Goal: Check status: Check status

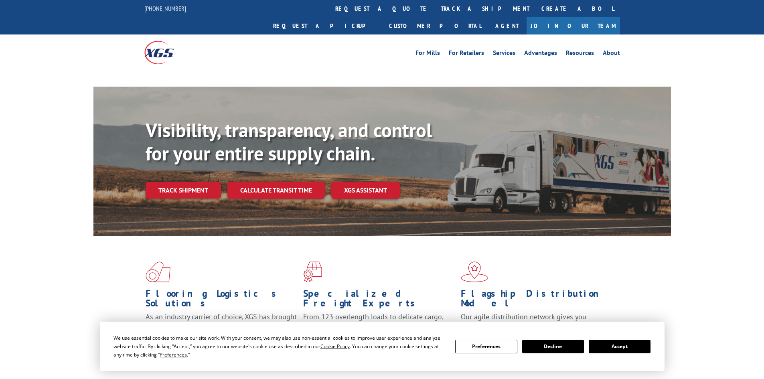
click at [641, 348] on button "Accept" at bounding box center [620, 347] width 62 height 14
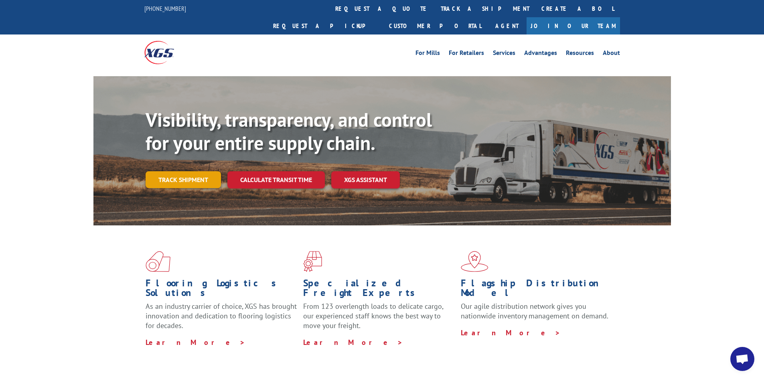
click at [211, 171] on link "Track shipment" at bounding box center [183, 179] width 75 height 17
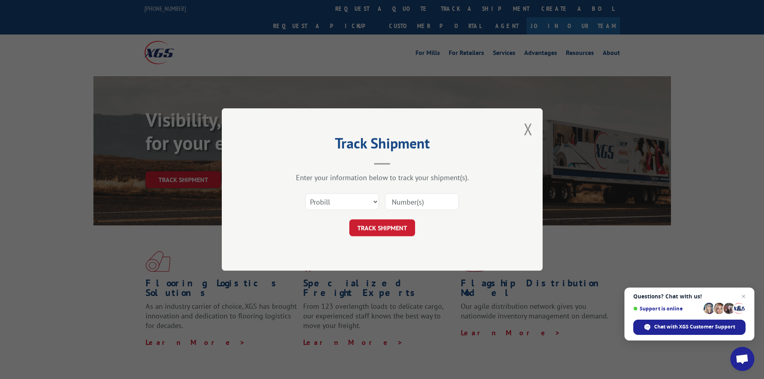
click at [402, 205] on input at bounding box center [422, 201] width 74 height 17
click at [403, 202] on input at bounding box center [422, 201] width 74 height 17
drag, startPoint x: 416, startPoint y: 213, endPoint x: 405, endPoint y: 202, distance: 15.6
click at [405, 202] on input at bounding box center [422, 201] width 74 height 17
click at [746, 299] on span "Close chat" at bounding box center [744, 297] width 10 height 10
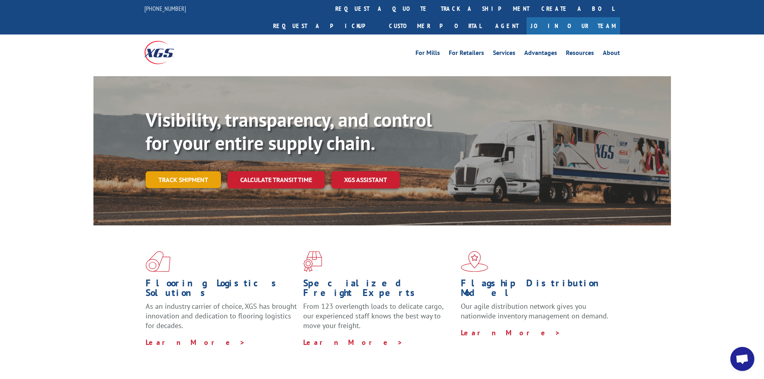
click at [199, 171] on link "Track shipment" at bounding box center [183, 179] width 75 height 17
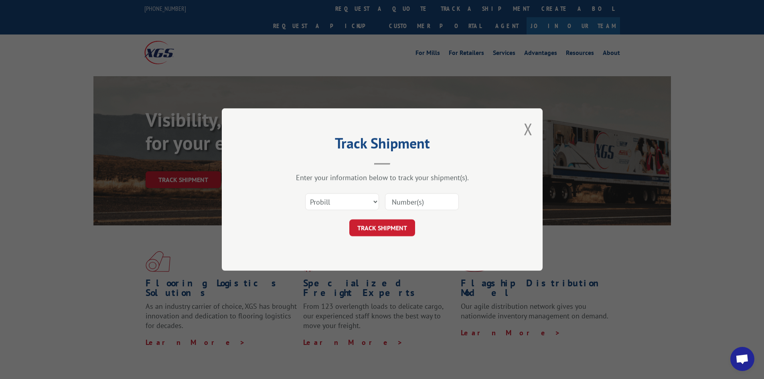
click at [429, 203] on input at bounding box center [422, 201] width 74 height 17
paste input "17095559"
type input "17095559"
click at [391, 228] on button "TRACK SHIPMENT" at bounding box center [382, 227] width 66 height 17
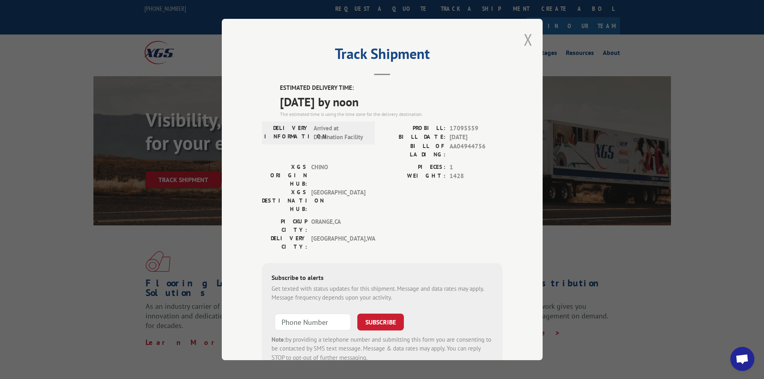
click at [529, 35] on button "Close modal" at bounding box center [528, 39] width 9 height 21
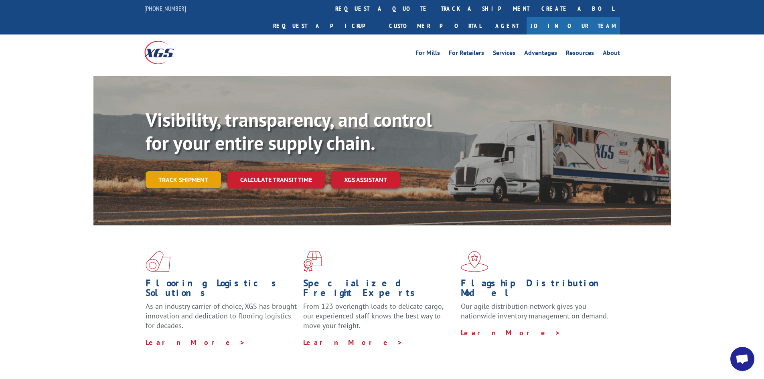
click at [161, 171] on link "Track shipment" at bounding box center [183, 179] width 75 height 17
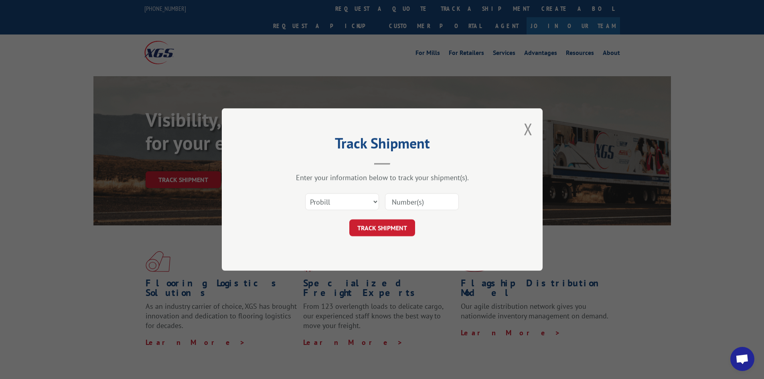
click at [427, 205] on input at bounding box center [422, 201] width 74 height 17
paste input "17095559"
type input "17095559"
click at [349, 219] on button "TRACK SHIPMENT" at bounding box center [382, 227] width 66 height 17
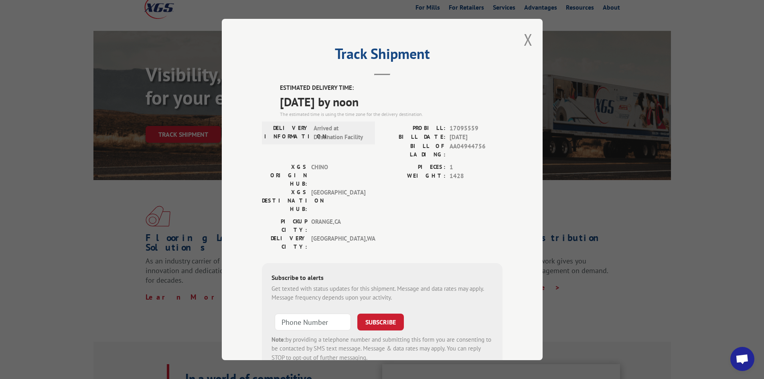
scroll to position [40, 0]
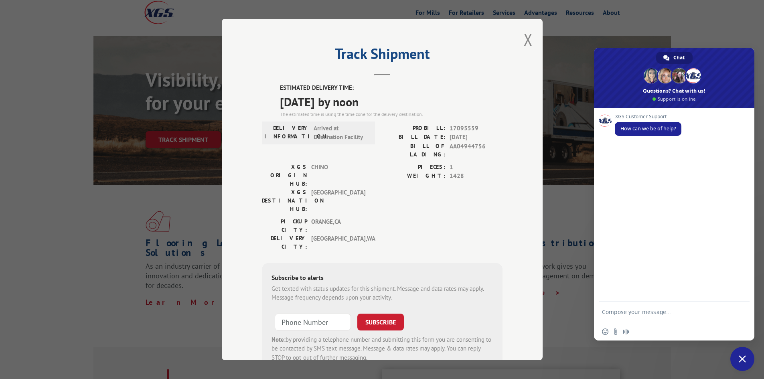
click at [653, 309] on textarea "Compose your message..." at bounding box center [665, 315] width 127 height 14
click at [655, 311] on textarea "Compose your message..." at bounding box center [665, 315] width 127 height 14
paste textarea "17095559"
type textarea "I would like to confirm PRO: 17095559 will be out for delivery [DATE] and wont …"
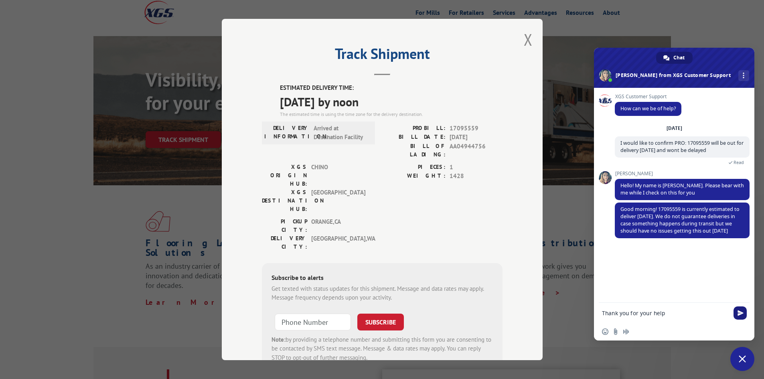
type textarea "Thank you for your help"
click at [741, 312] on span "Send" at bounding box center [741, 313] width 6 height 6
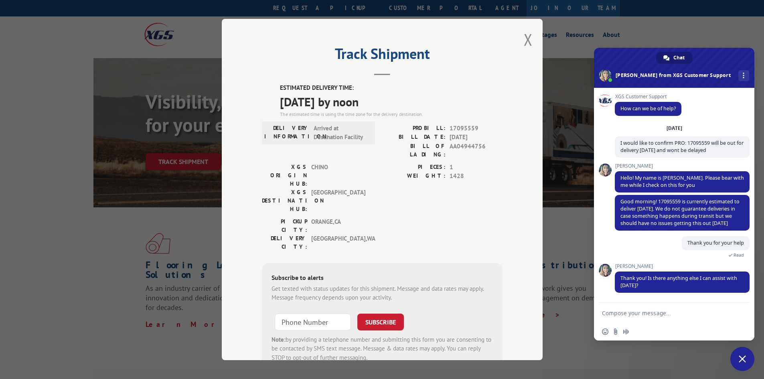
scroll to position [0, 0]
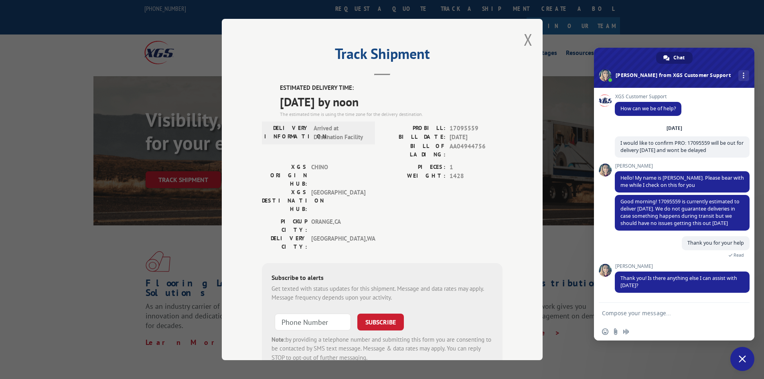
click at [670, 316] on textarea "Compose your message..." at bounding box center [665, 313] width 127 height 7
type textarea "That was it, thank you for your help"
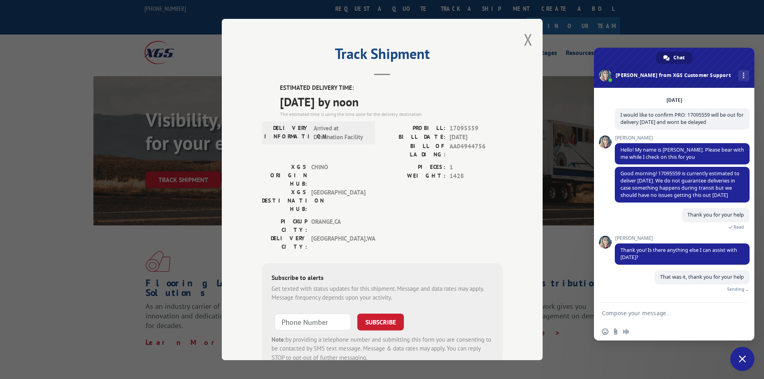
click at [740, 355] on span "Close chat" at bounding box center [742, 358] width 7 height 7
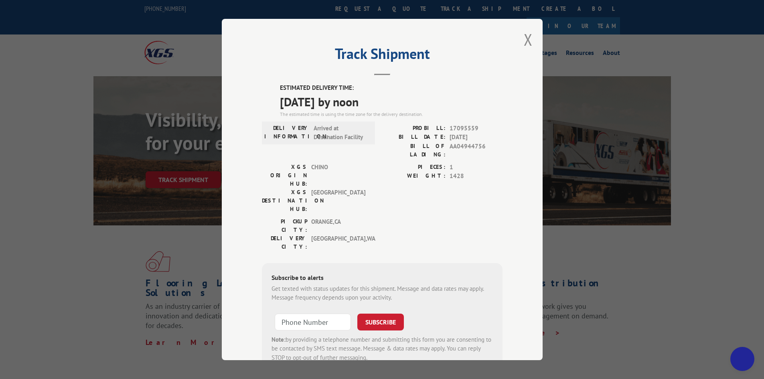
scroll to position [26, 0]
click at [524, 42] on button "Close modal" at bounding box center [528, 39] width 9 height 21
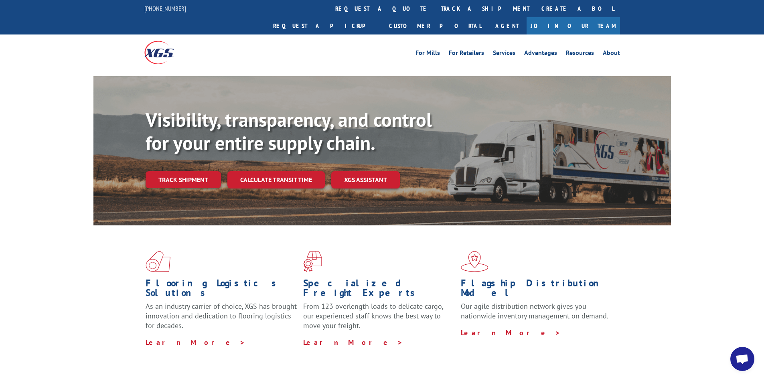
click at [744, 356] on span "Open chat" at bounding box center [742, 359] width 13 height 11
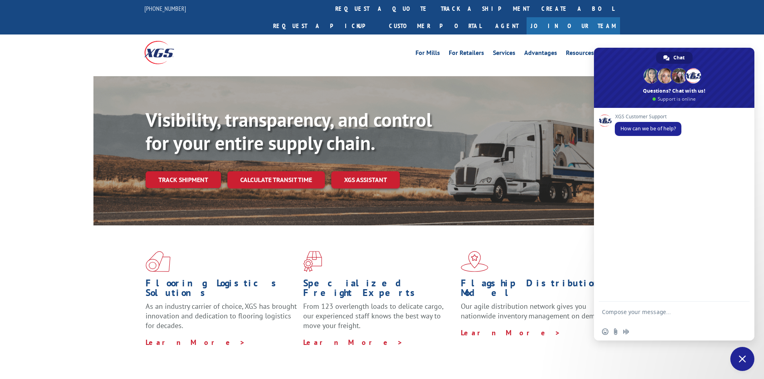
click at [651, 315] on textarea "Compose your message..." at bounding box center [665, 315] width 127 height 14
